Goal: Browse casually: Explore the website without a specific task or goal

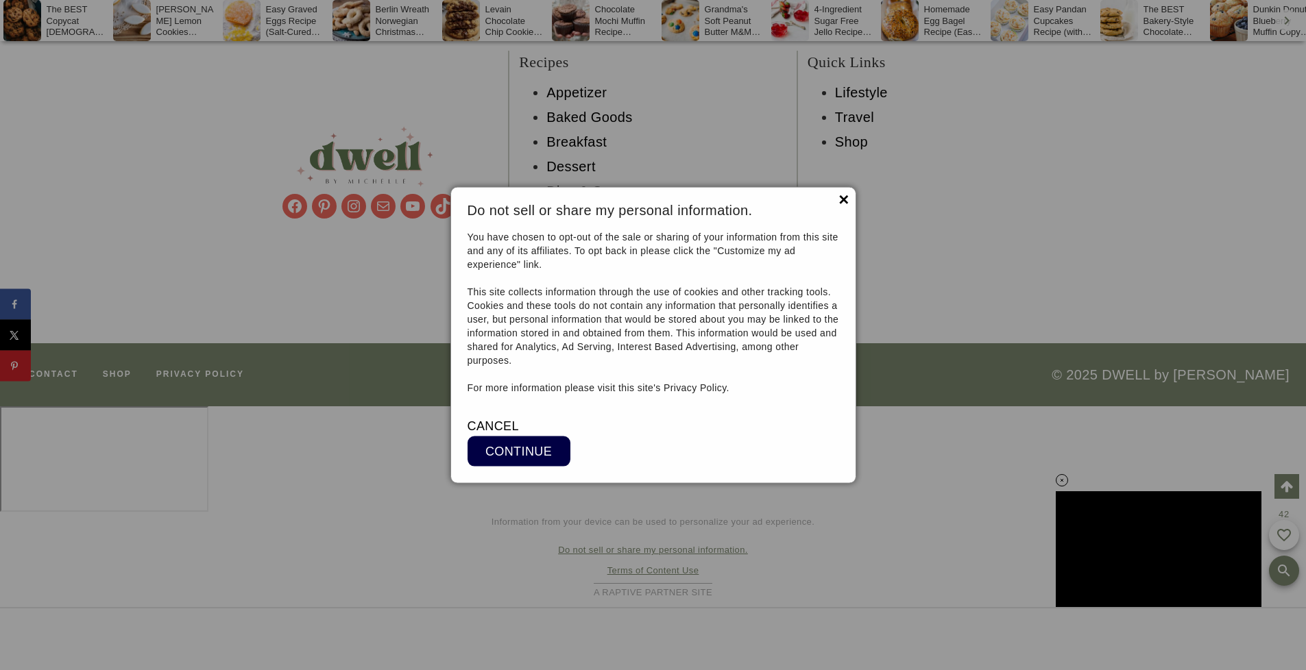
scroll to position [13482, 0]
